Goal: Information Seeking & Learning: Understand process/instructions

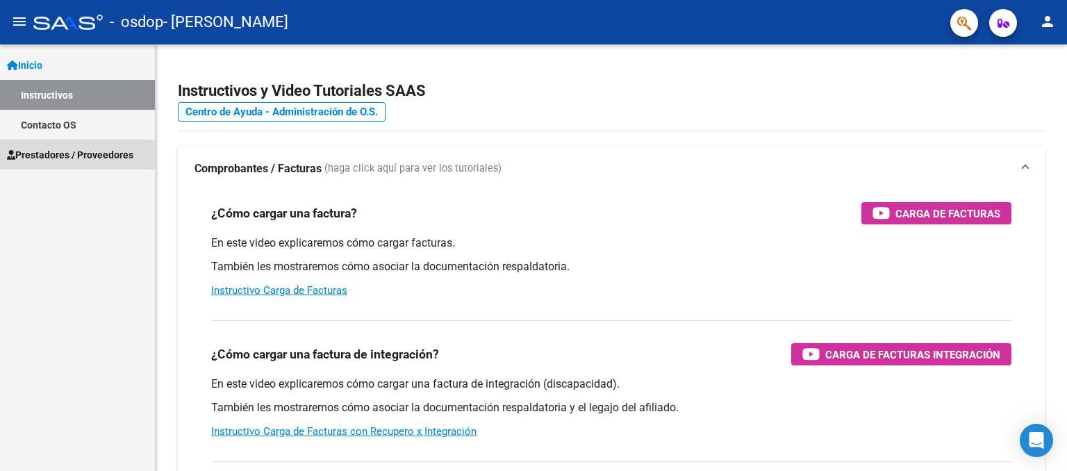
click at [60, 154] on span "Prestadores / Proveedores" at bounding box center [70, 154] width 126 height 15
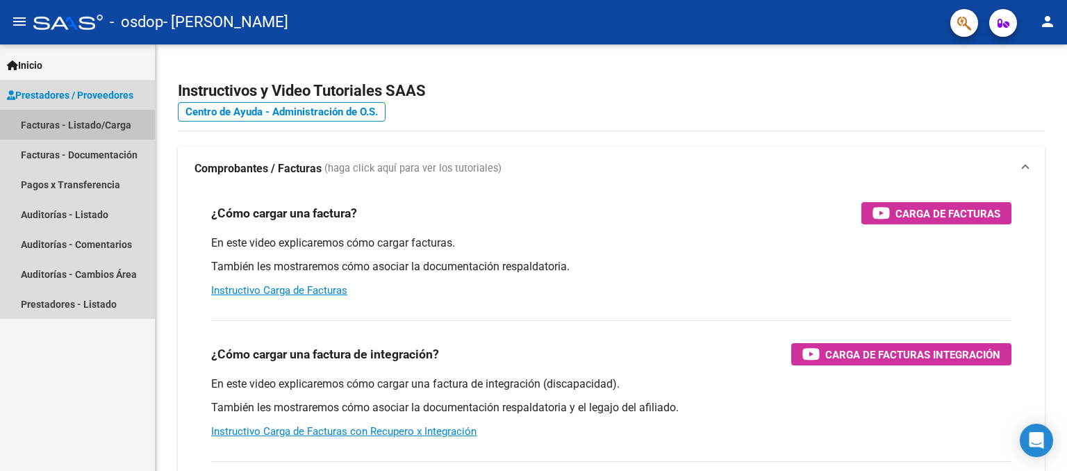
click at [76, 122] on link "Facturas - Listado/Carga" at bounding box center [77, 125] width 155 height 30
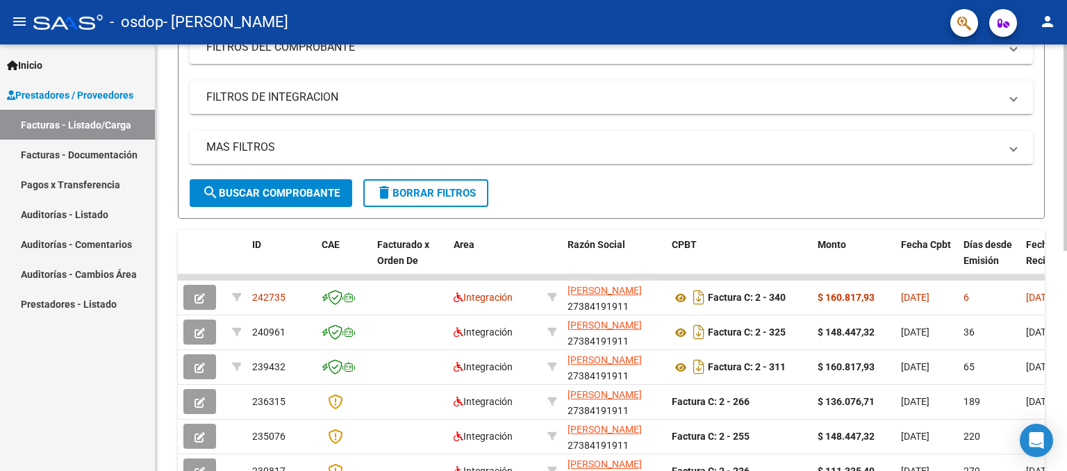
scroll to position [206, 0]
click at [1061, 209] on div "Video tutorial PRESTADORES -> Listado de CPBTs Emitidos por Prestadores / Prove…" at bounding box center [613, 274] width 914 height 873
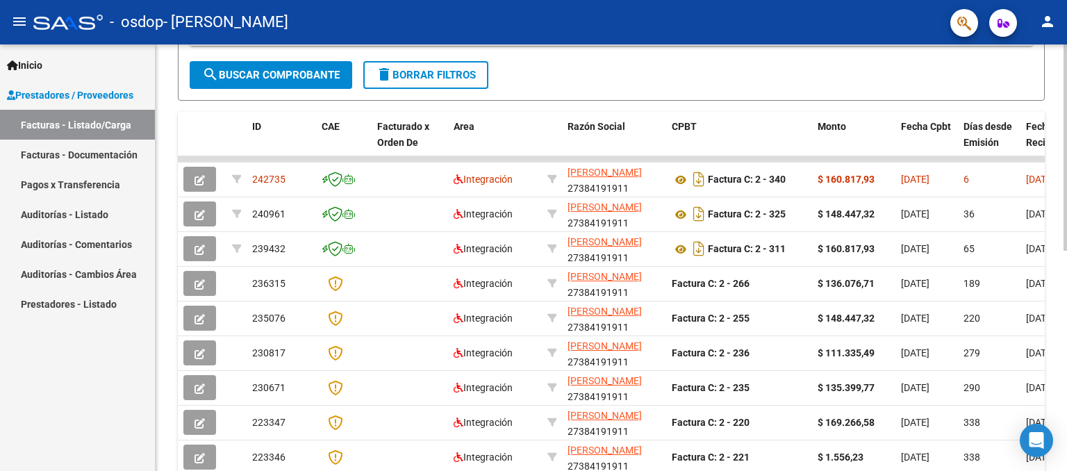
scroll to position [315, 0]
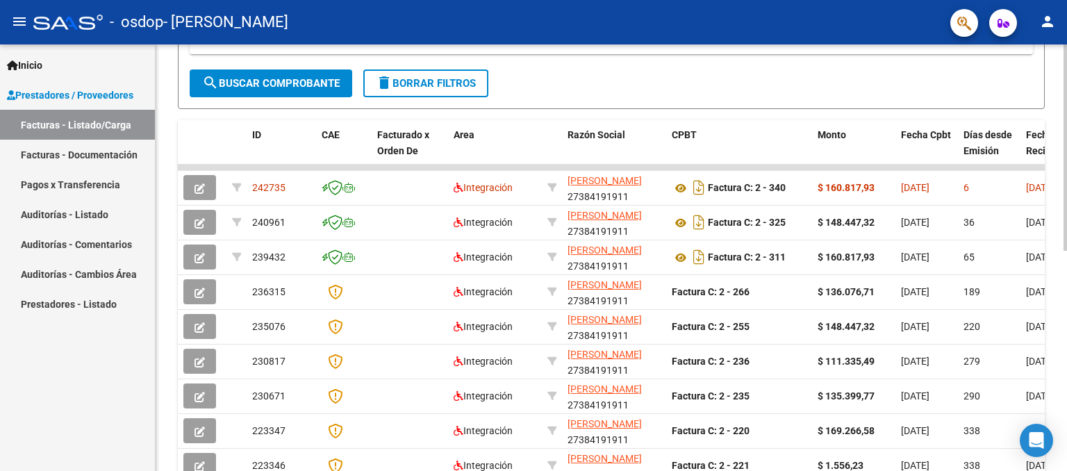
click at [1034, 253] on div "Video tutorial PRESTADORES -> Listado de CPBTs Emitidos por Prestadores / Prove…" at bounding box center [613, 165] width 914 height 873
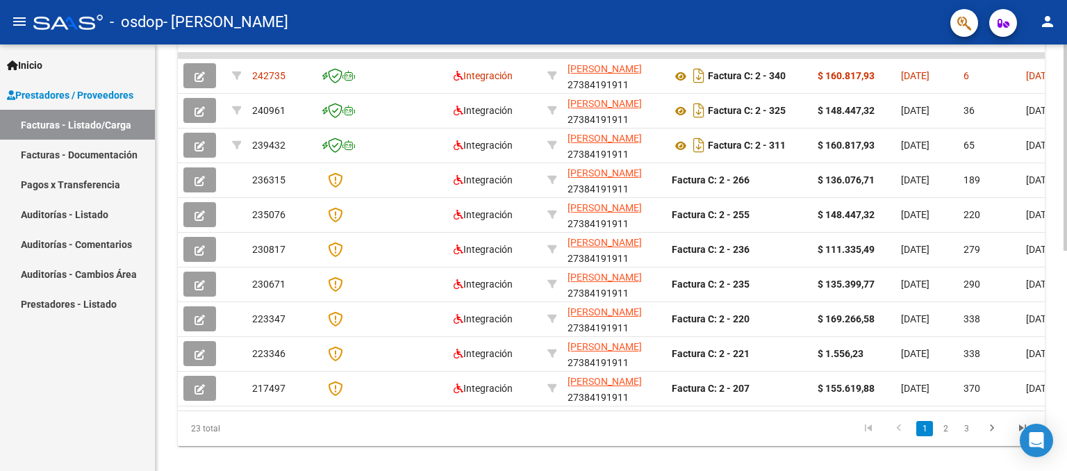
scroll to position [455, 0]
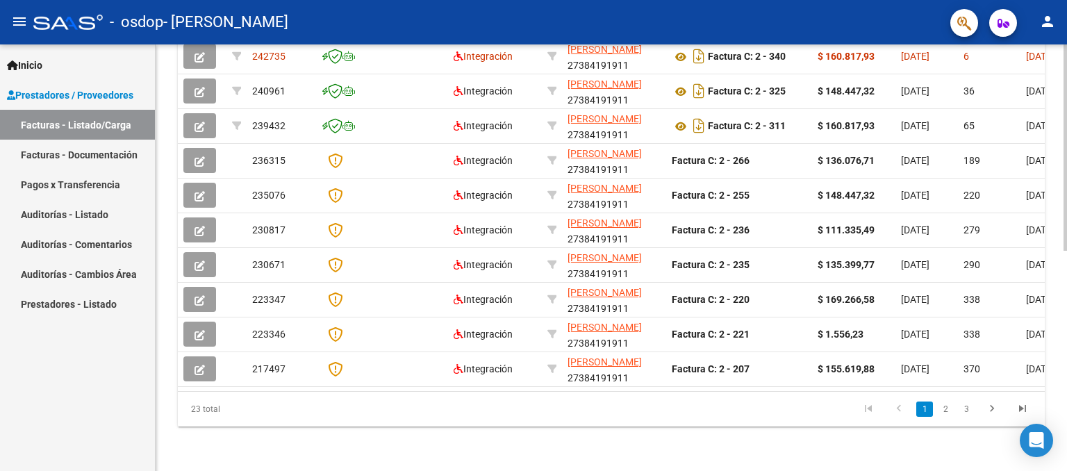
click at [1056, 352] on div "Video tutorial PRESTADORES -> Listado de CPBTs Emitidos por Prestadores / Prove…" at bounding box center [613, 34] width 914 height 873
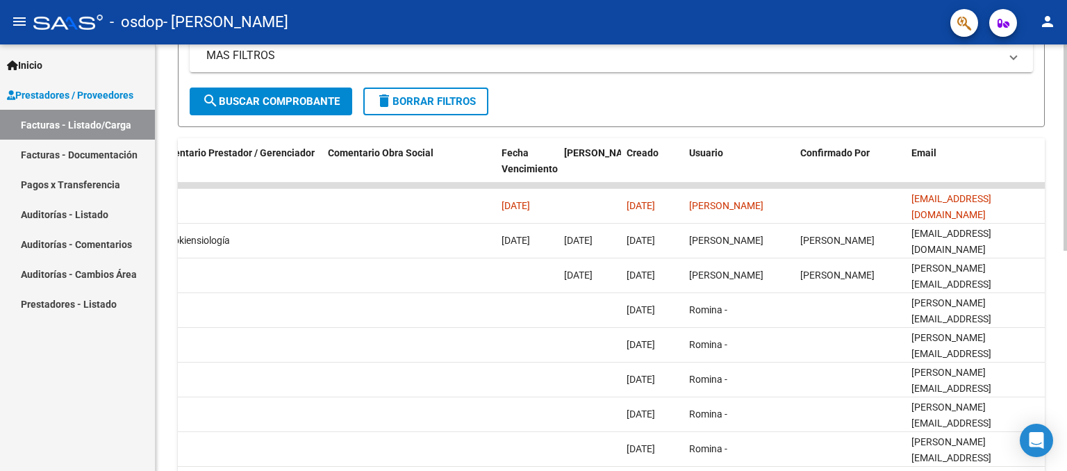
scroll to position [304, 0]
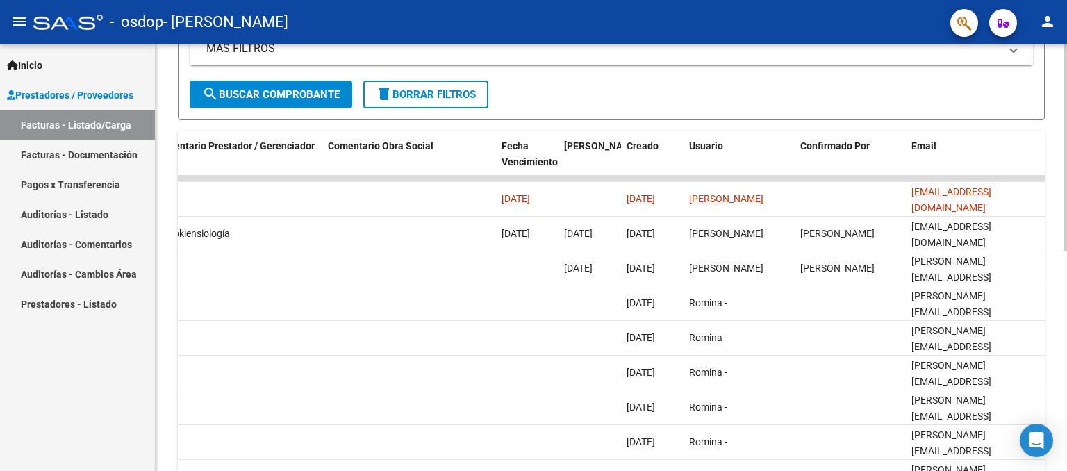
click at [1064, 212] on div at bounding box center [1064, 297] width 3 height 206
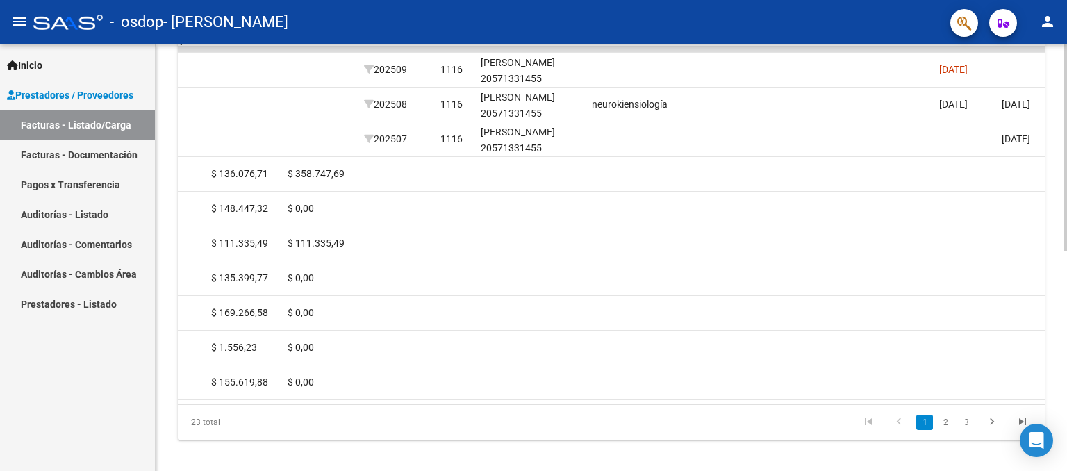
scroll to position [455, 0]
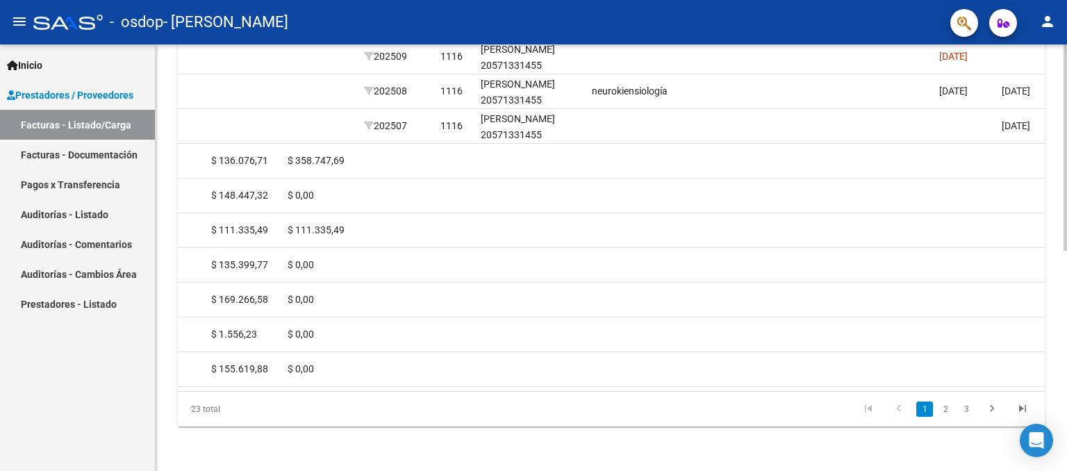
click at [1045, 324] on div "Video tutorial PRESTADORES -> Listado de CPBTs Emitidos por Prestadores / Prove…" at bounding box center [613, 34] width 914 height 873
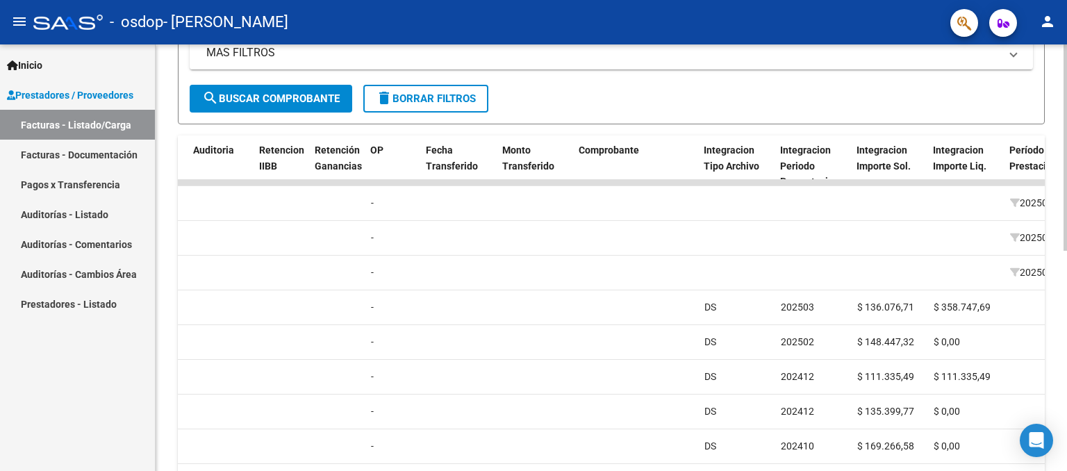
scroll to position [296, 0]
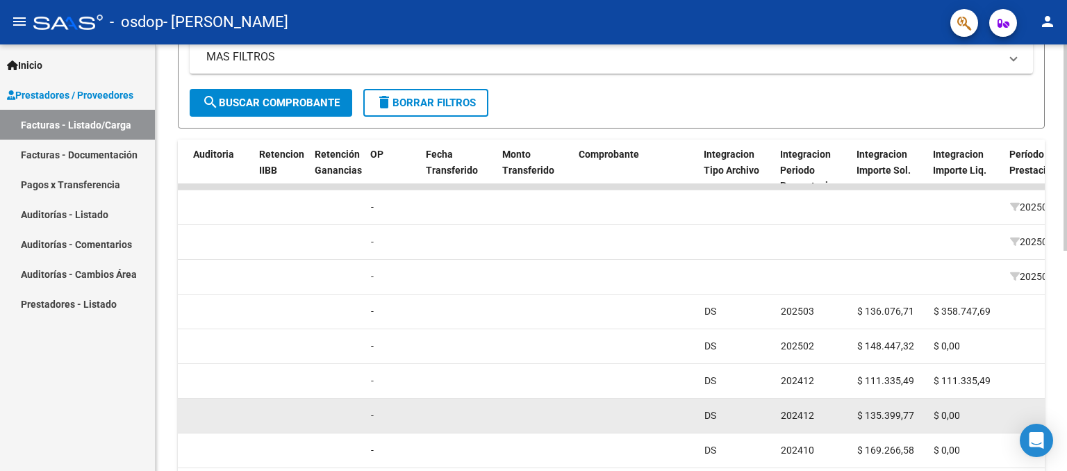
drag, startPoint x: 1044, startPoint y: 216, endPoint x: 598, endPoint y: 429, distance: 494.1
click at [598, 429] on datatable-body-cell at bounding box center [636, 416] width 125 height 34
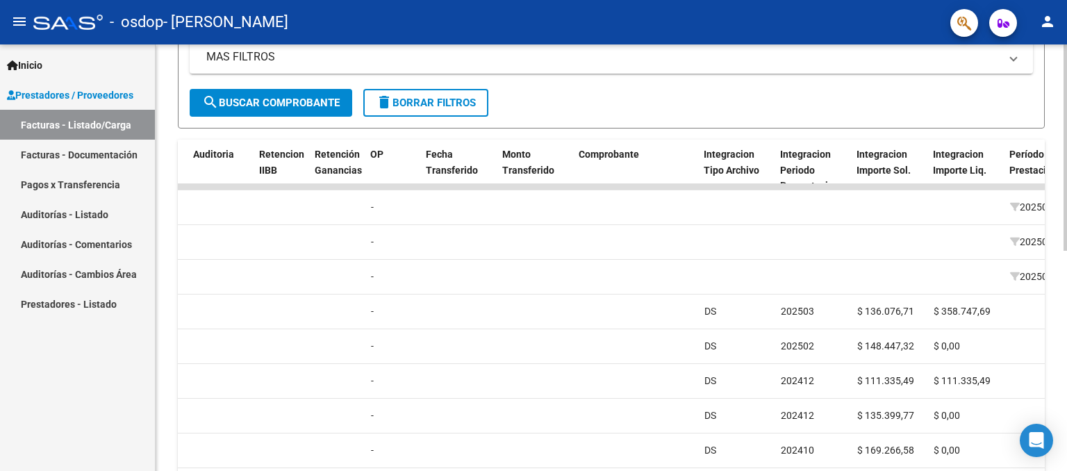
scroll to position [455, 0]
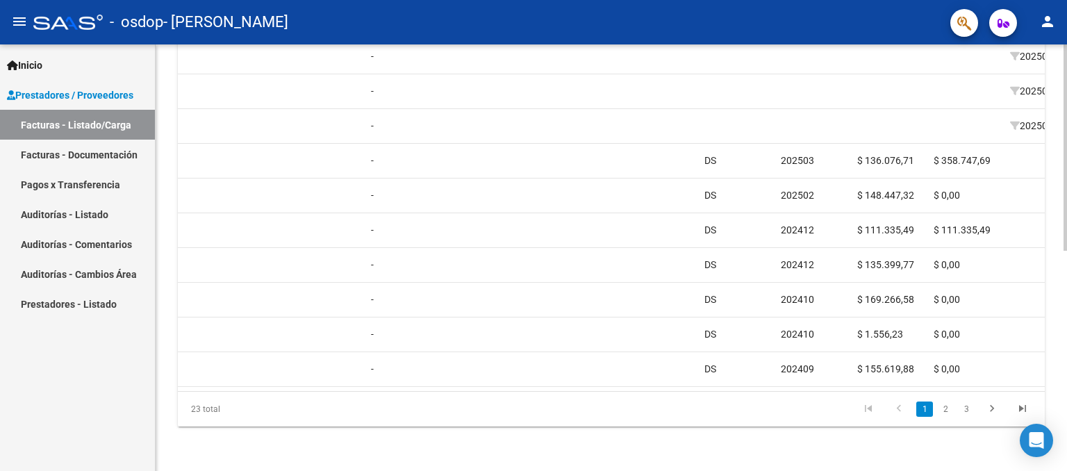
click at [1047, 358] on div "Video tutorial PRESTADORES -> Listado de CPBTs Emitidos por Prestadores / Prove…" at bounding box center [613, 34] width 914 height 873
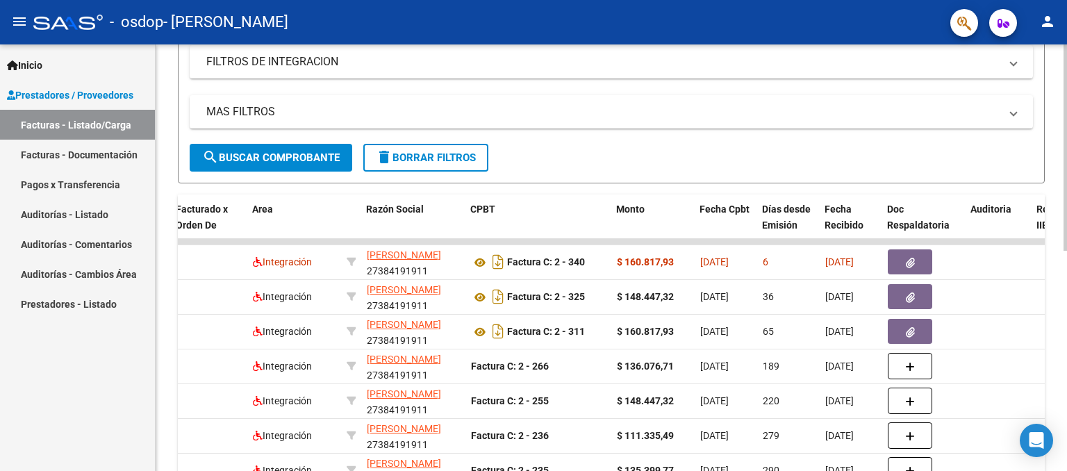
scroll to position [253, 0]
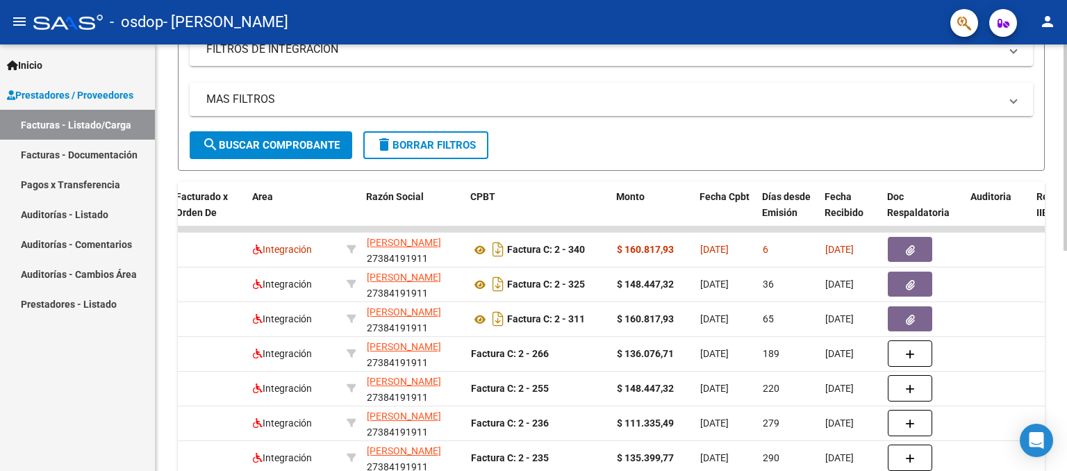
click at [1042, 180] on div "Video tutorial PRESTADORES -> Listado de CPBTs Emitidos por Prestadores / Prove…" at bounding box center [613, 227] width 914 height 873
